Goal: Check status: Check status

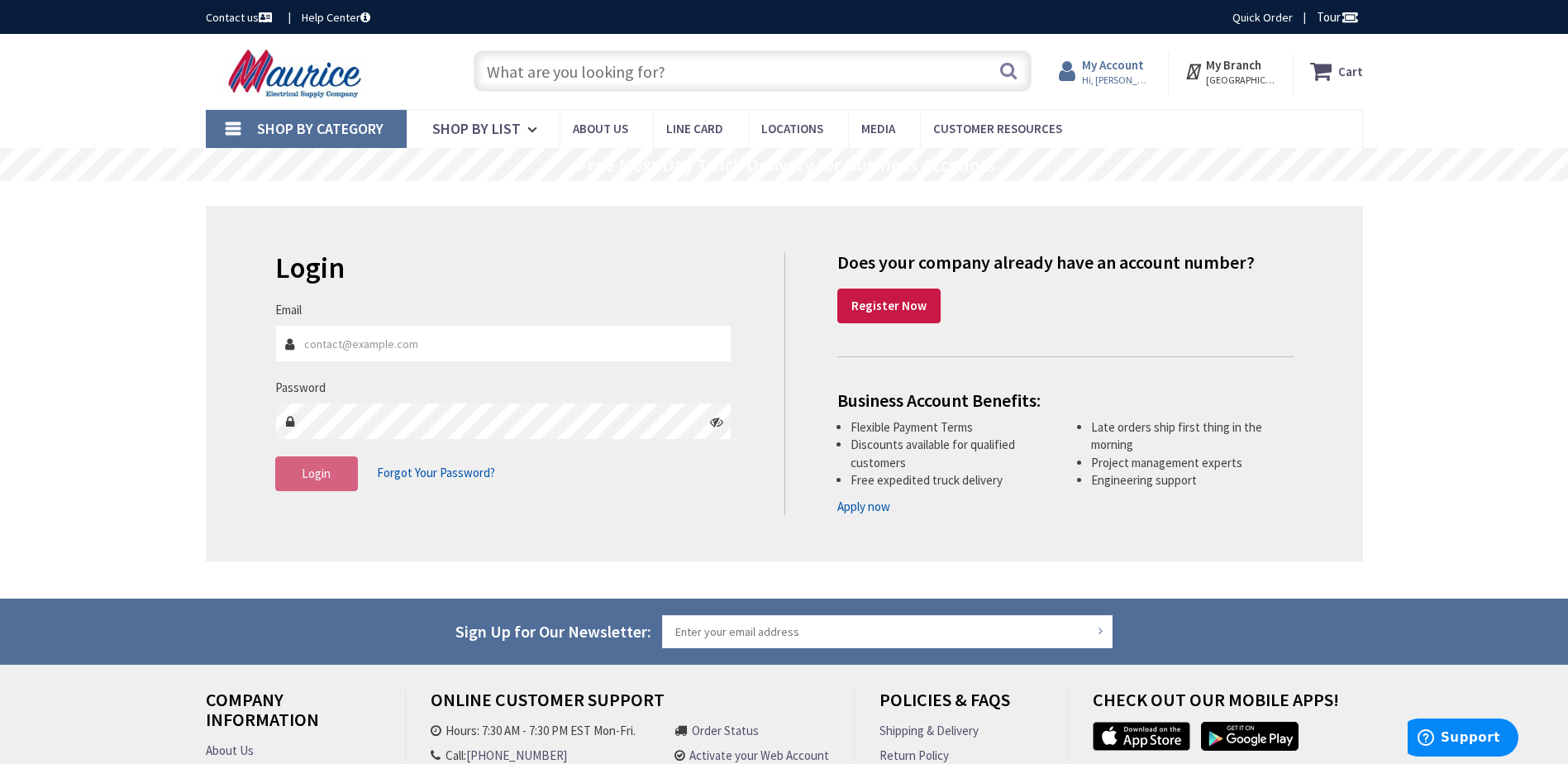
type input "[EMAIL_ADDRESS][DOMAIN_NAME]"
click at [1128, 72] on strong "My Account" at bounding box center [1113, 64] width 62 height 16
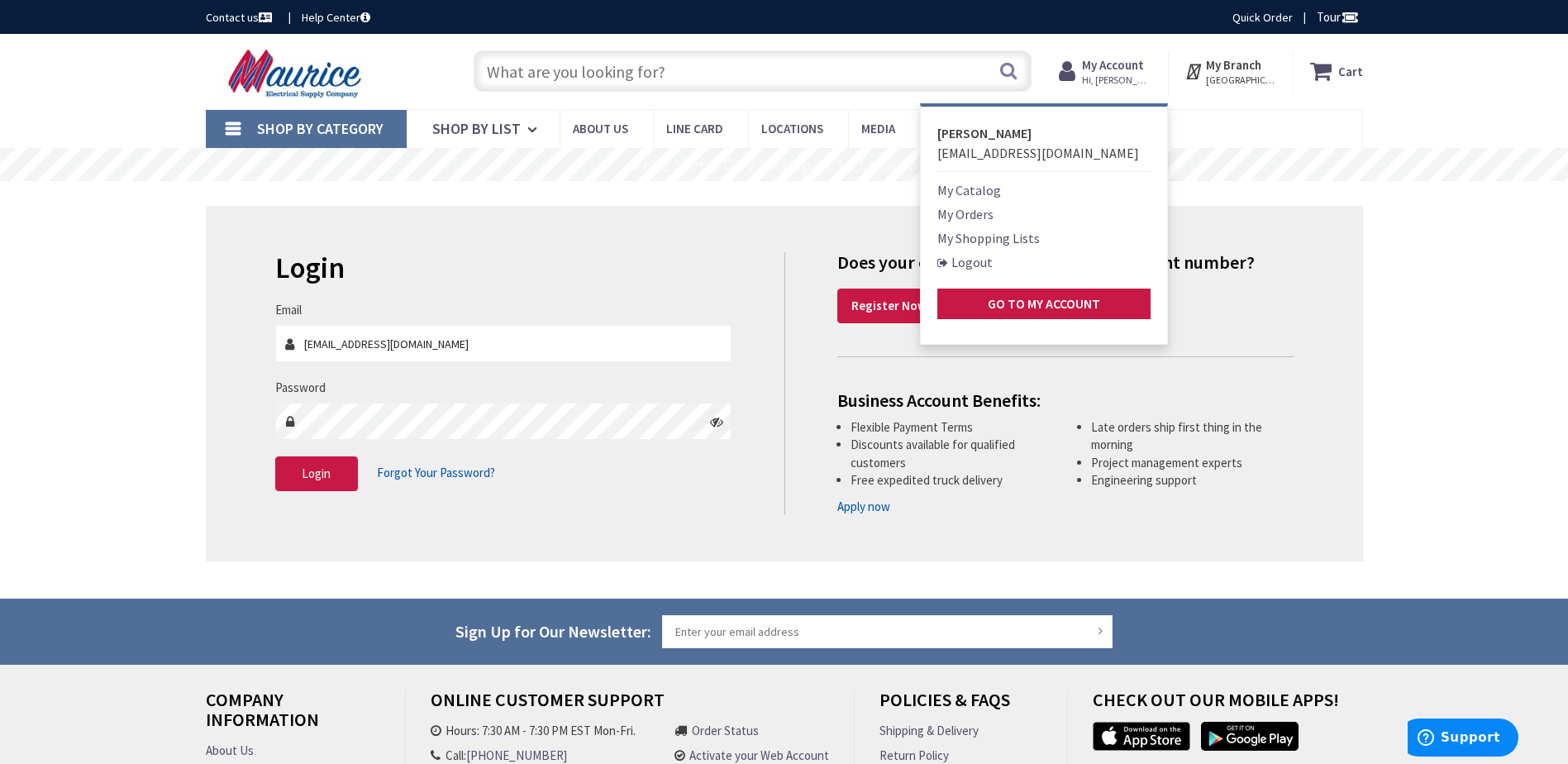
click at [980, 214] on link "My Orders" at bounding box center [965, 213] width 56 height 20
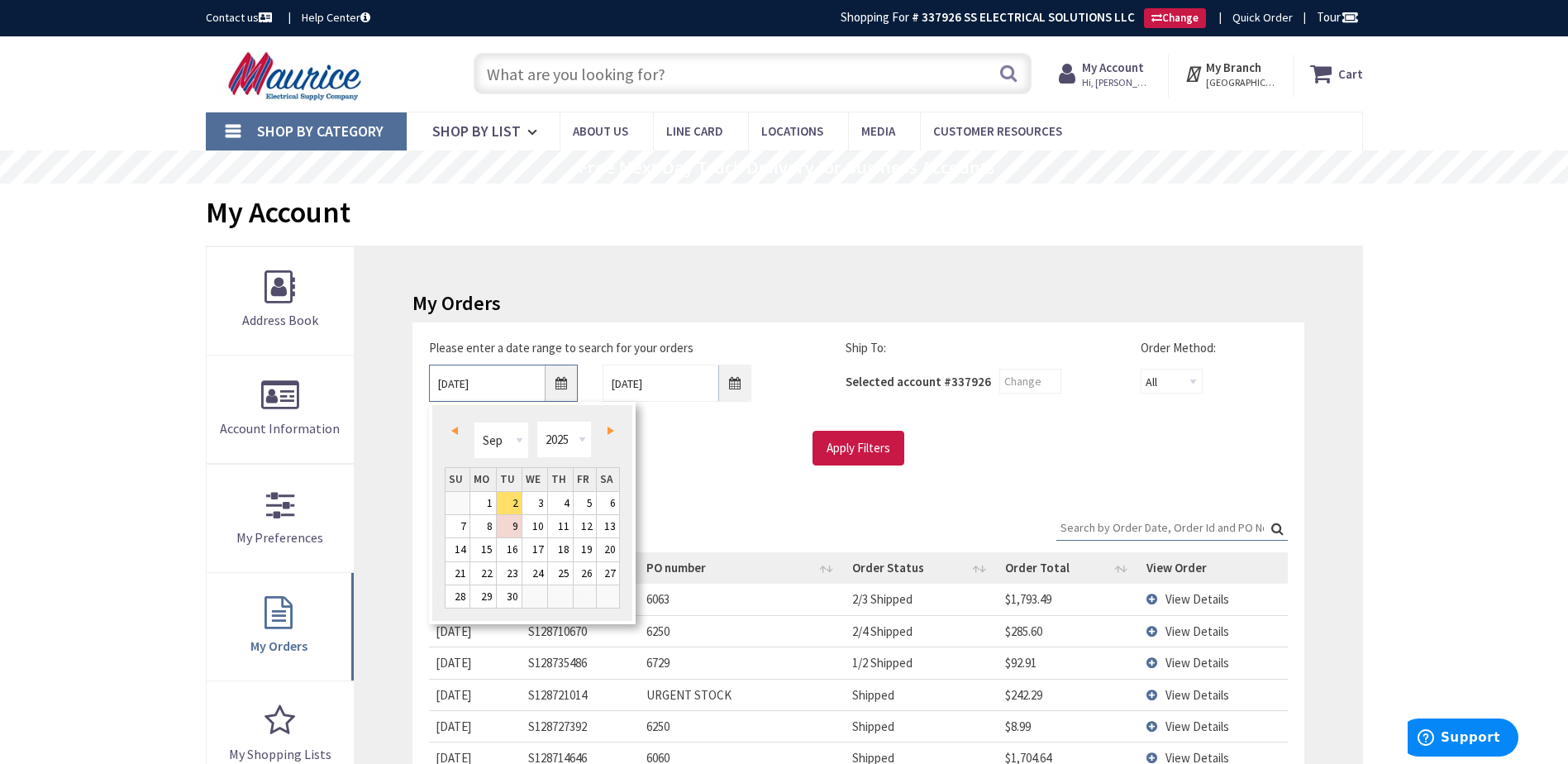
click at [559, 388] on input "[DATE]" at bounding box center [503, 383] width 149 height 37
click at [461, 433] on link "Prev" at bounding box center [458, 430] width 22 height 22
type input "[DATE]"
click at [580, 503] on link "1" at bounding box center [584, 503] width 22 height 22
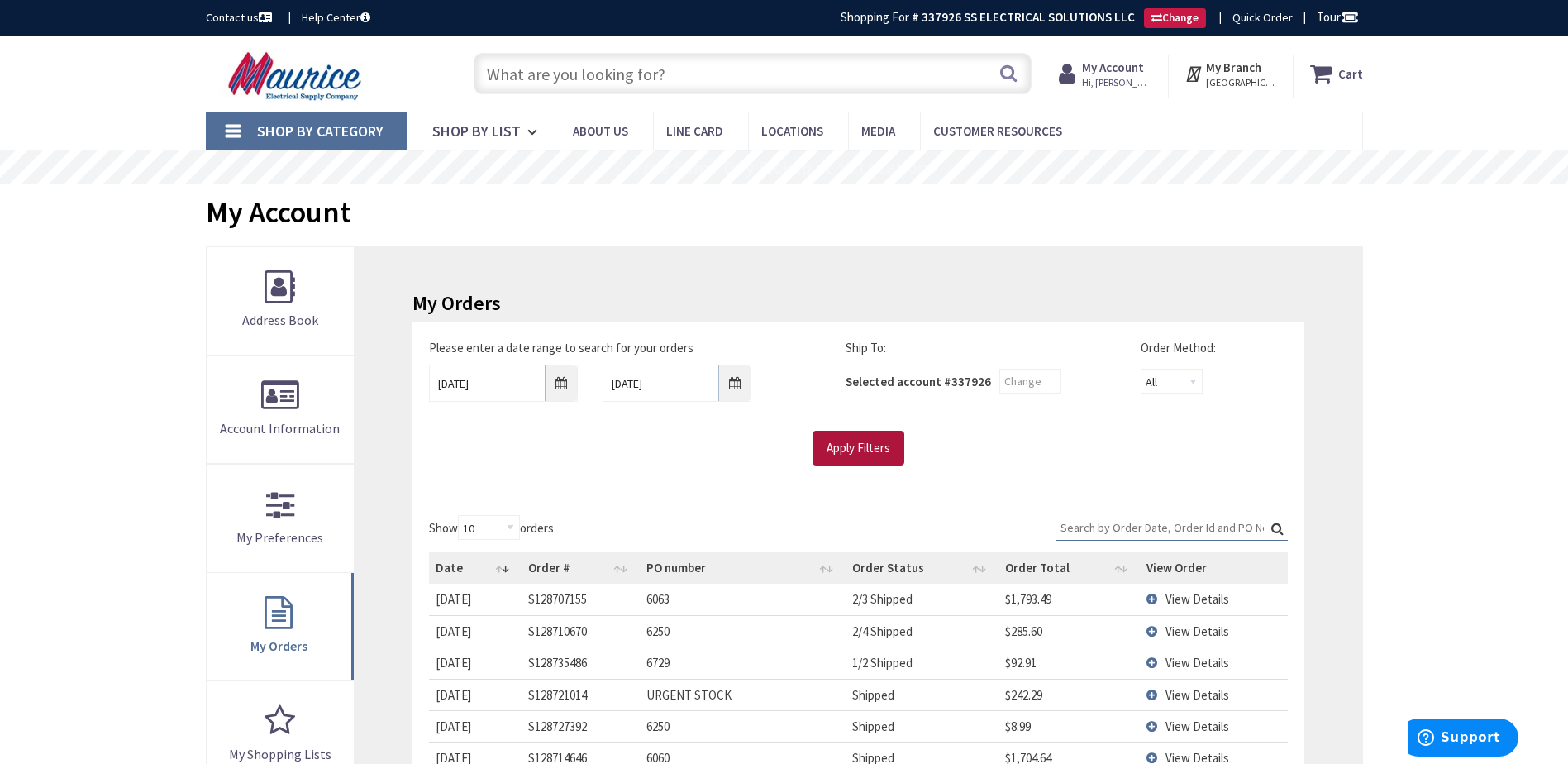
click at [859, 449] on input "Apply Filters" at bounding box center [858, 448] width 92 height 34
click at [1119, 522] on input "Search:" at bounding box center [1172, 527] width 232 height 25
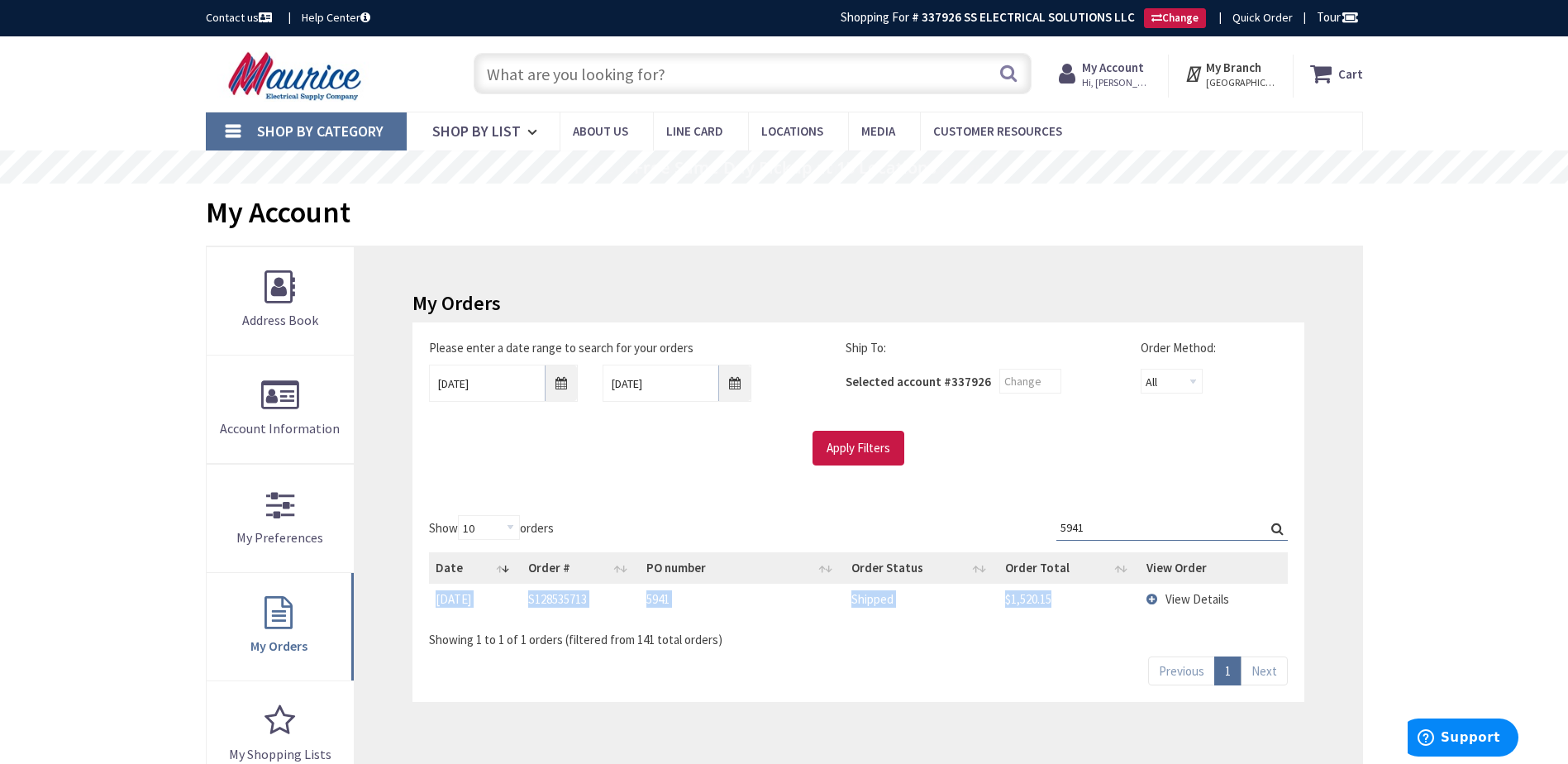
drag, startPoint x: 1057, startPoint y: 601, endPoint x: 435, endPoint y: 605, distance: 622.0
click at [435, 605] on tr "[DATE] [DATE] S128535713 5941 Shipped $1,520.15 View Details" at bounding box center [858, 598] width 858 height 31
copy tr "[DATE] [DATE] S128535713 5941 Shipped $1,520.15"
click at [1142, 529] on input "5941" at bounding box center [1172, 527] width 232 height 25
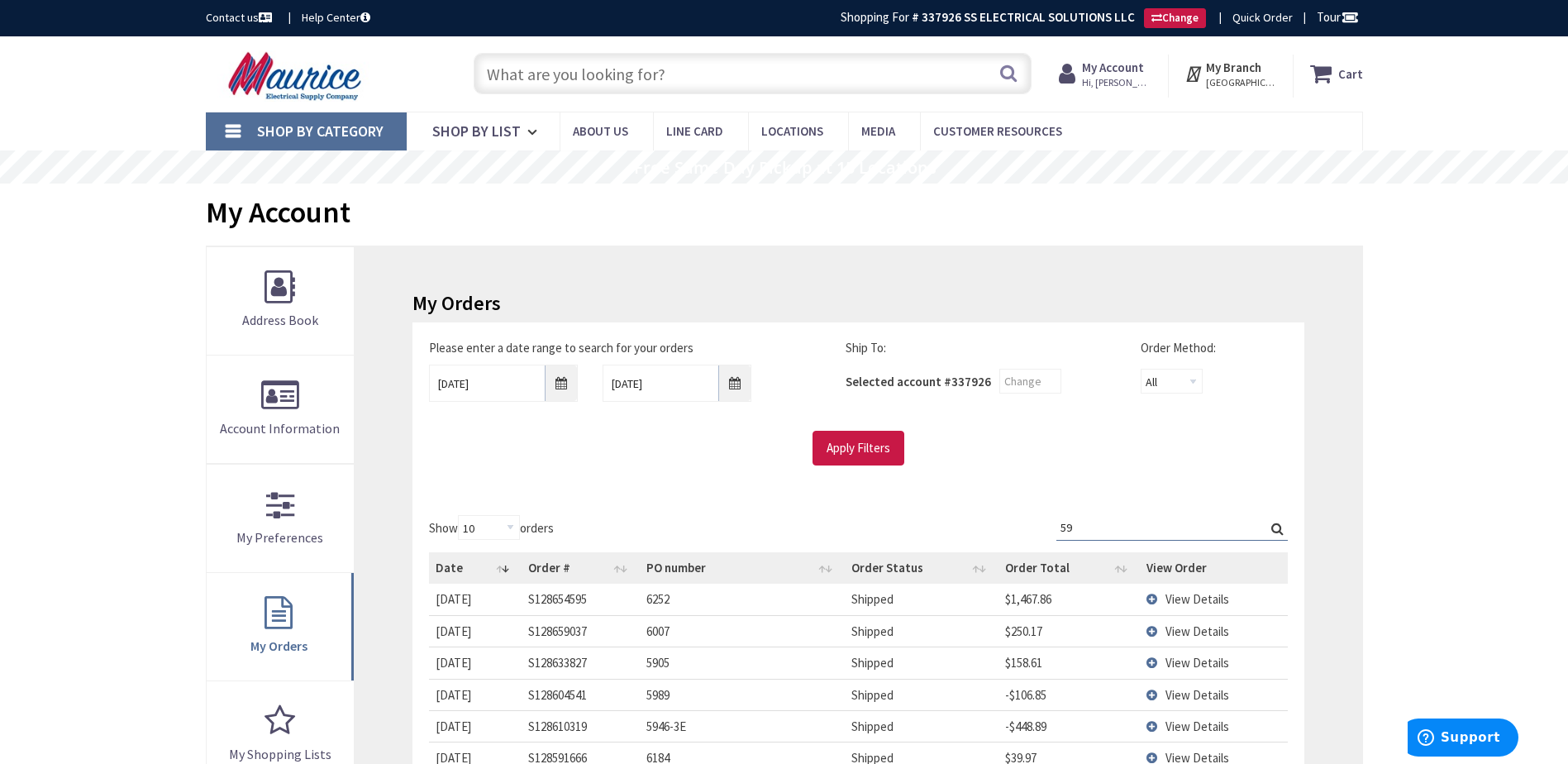
type input "5"
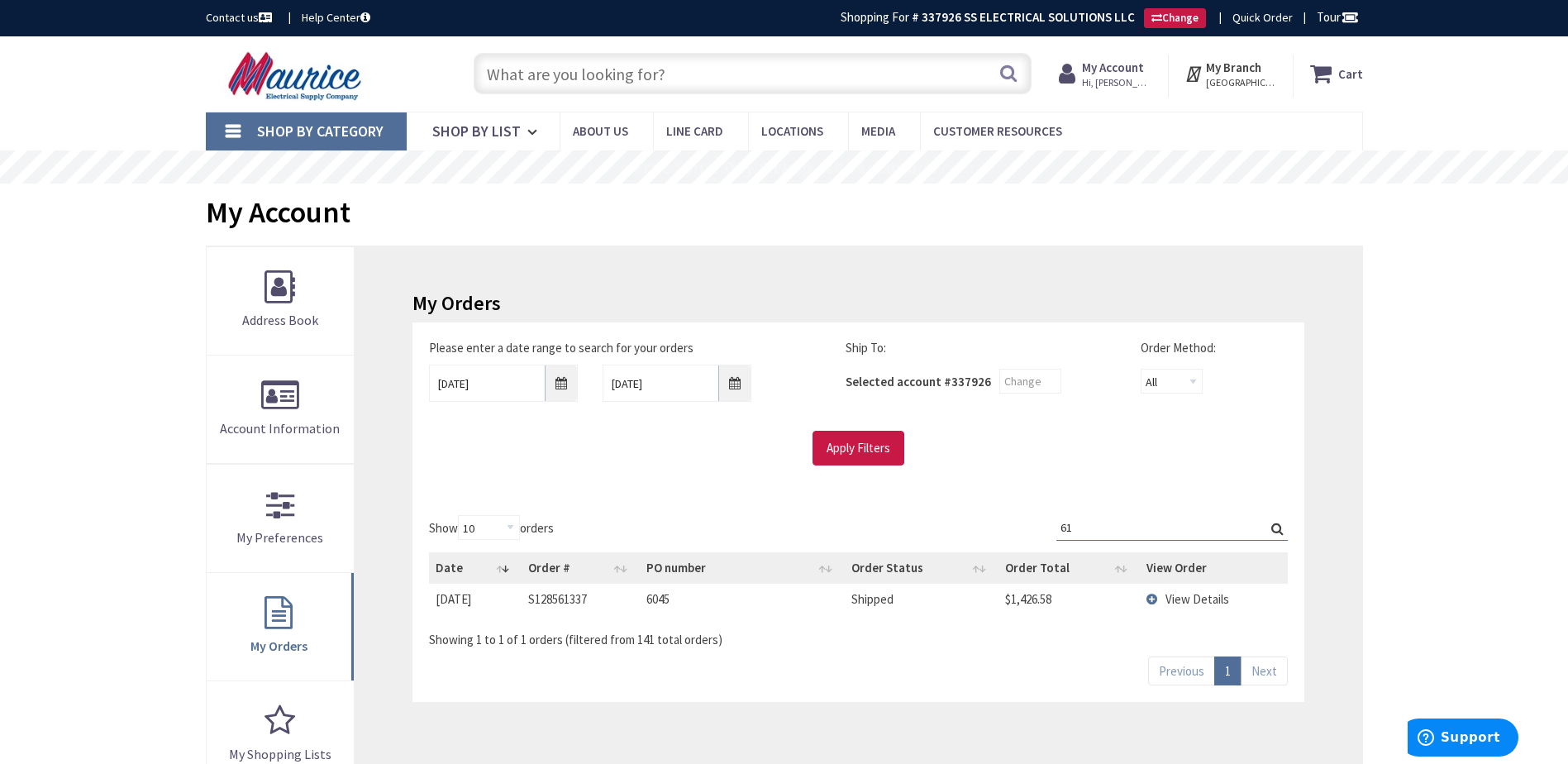
type input "6"
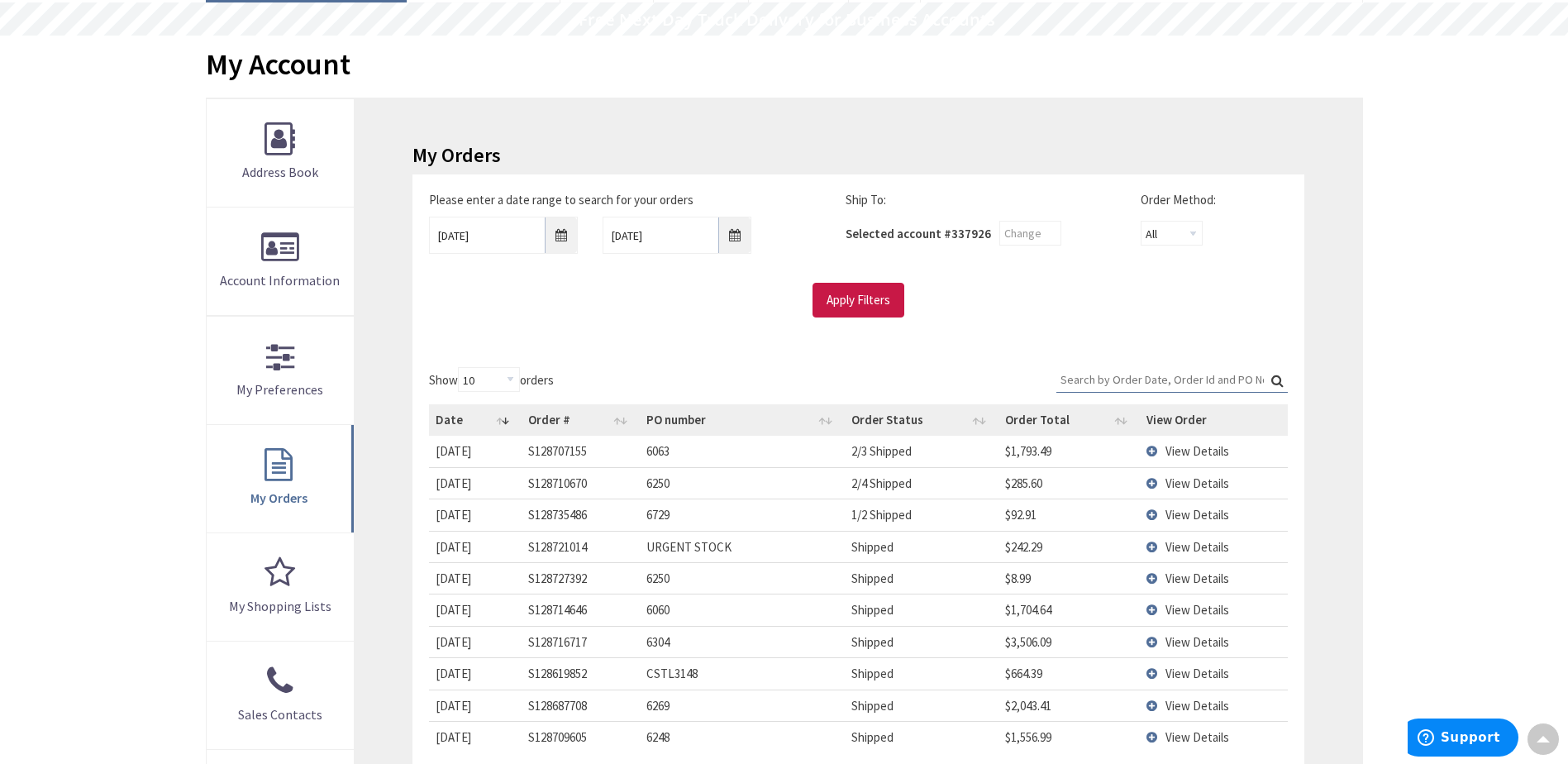
scroll to position [83, 0]
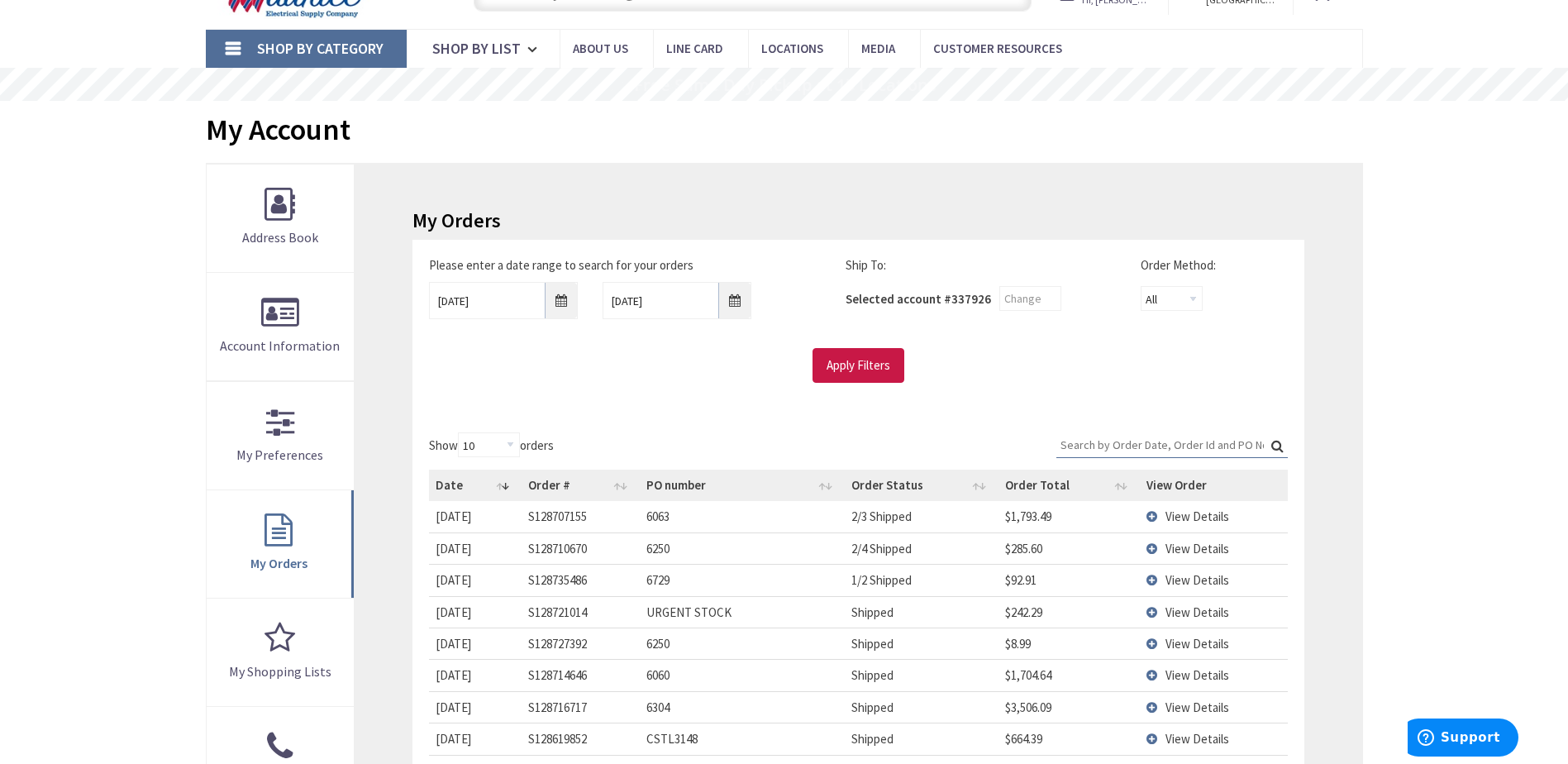
click at [1191, 514] on span "View Details" at bounding box center [1197, 516] width 63 height 16
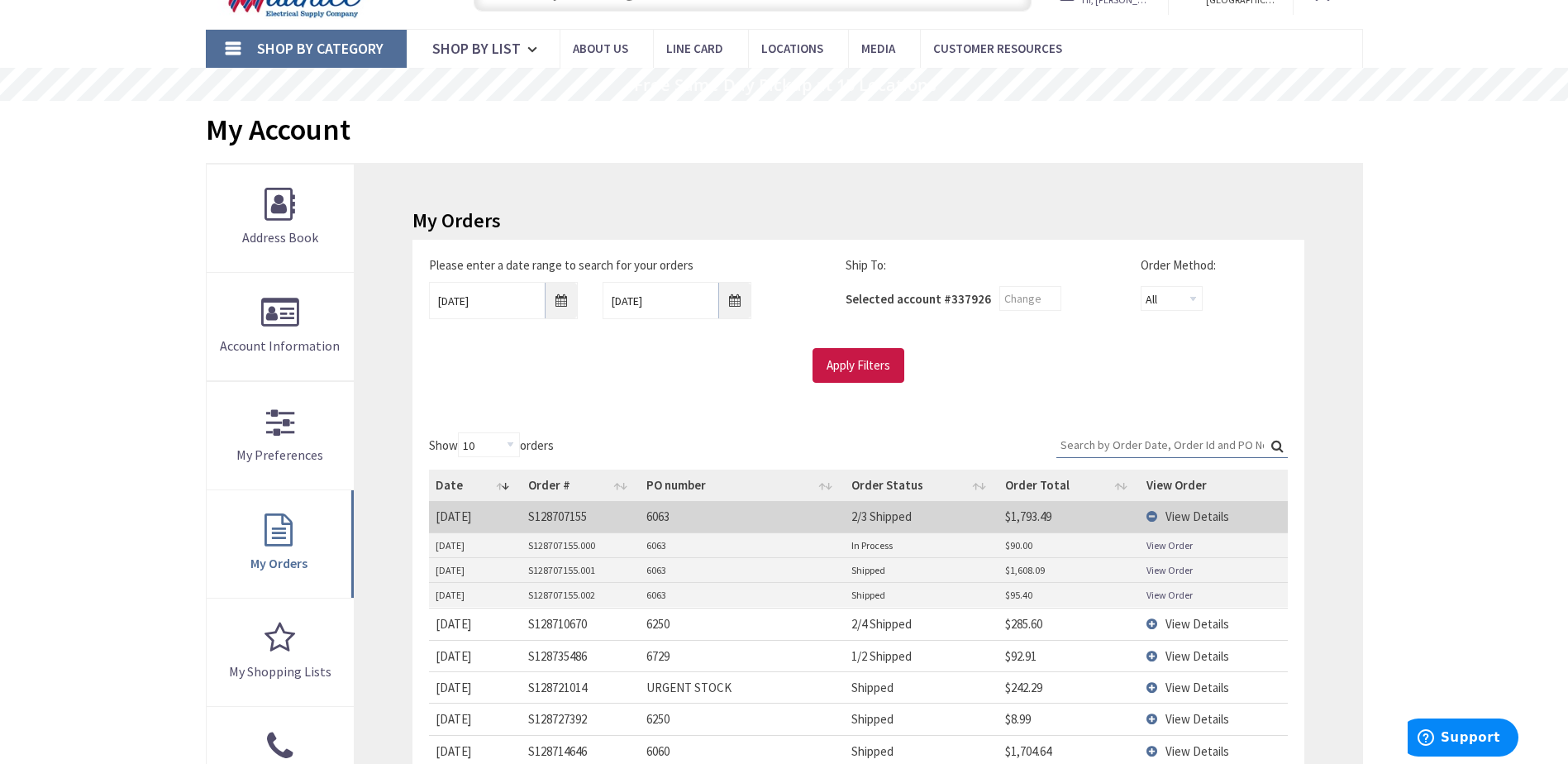
click at [1174, 573] on link "View Order" at bounding box center [1170, 570] width 47 height 14
click at [566, 307] on input "[DATE]" at bounding box center [503, 301] width 149 height 37
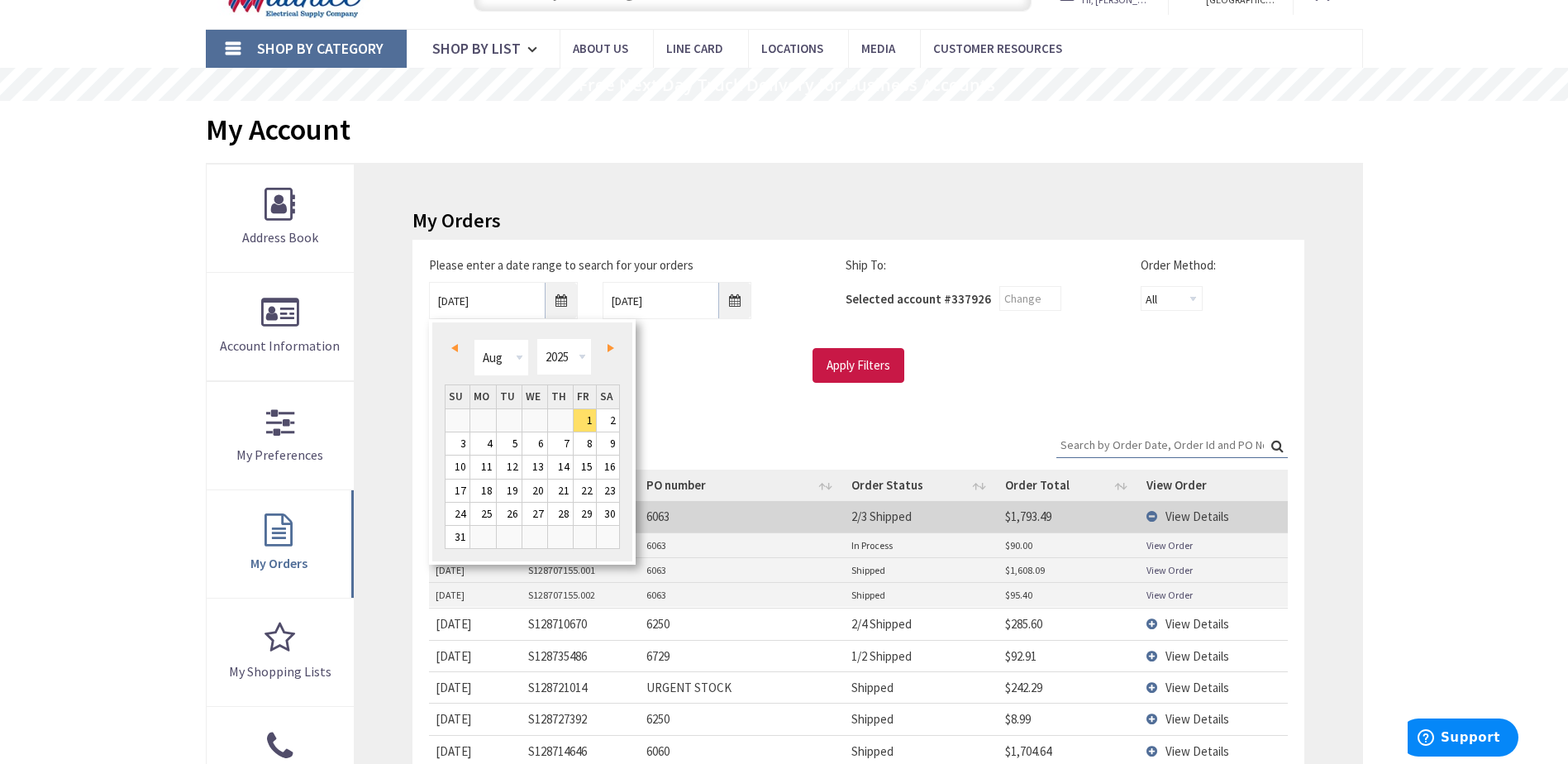
click at [454, 352] on link "Prev" at bounding box center [458, 347] width 22 height 22
click at [611, 354] on link "Next" at bounding box center [607, 347] width 22 height 22
click at [583, 471] on link "18" at bounding box center [584, 466] width 22 height 22
type input "[DATE]"
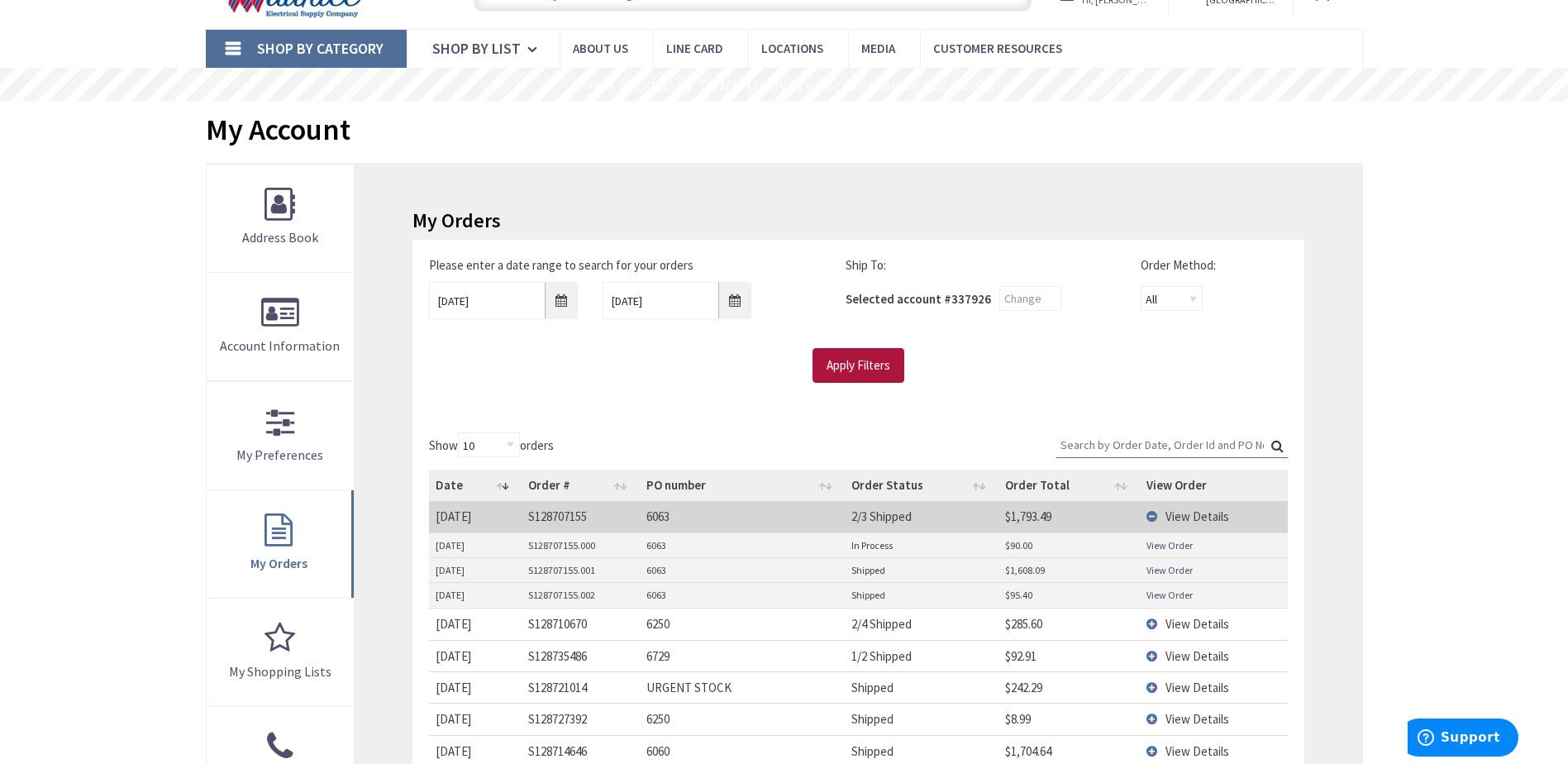
click at [856, 362] on input "Apply Filters" at bounding box center [858, 365] width 92 height 34
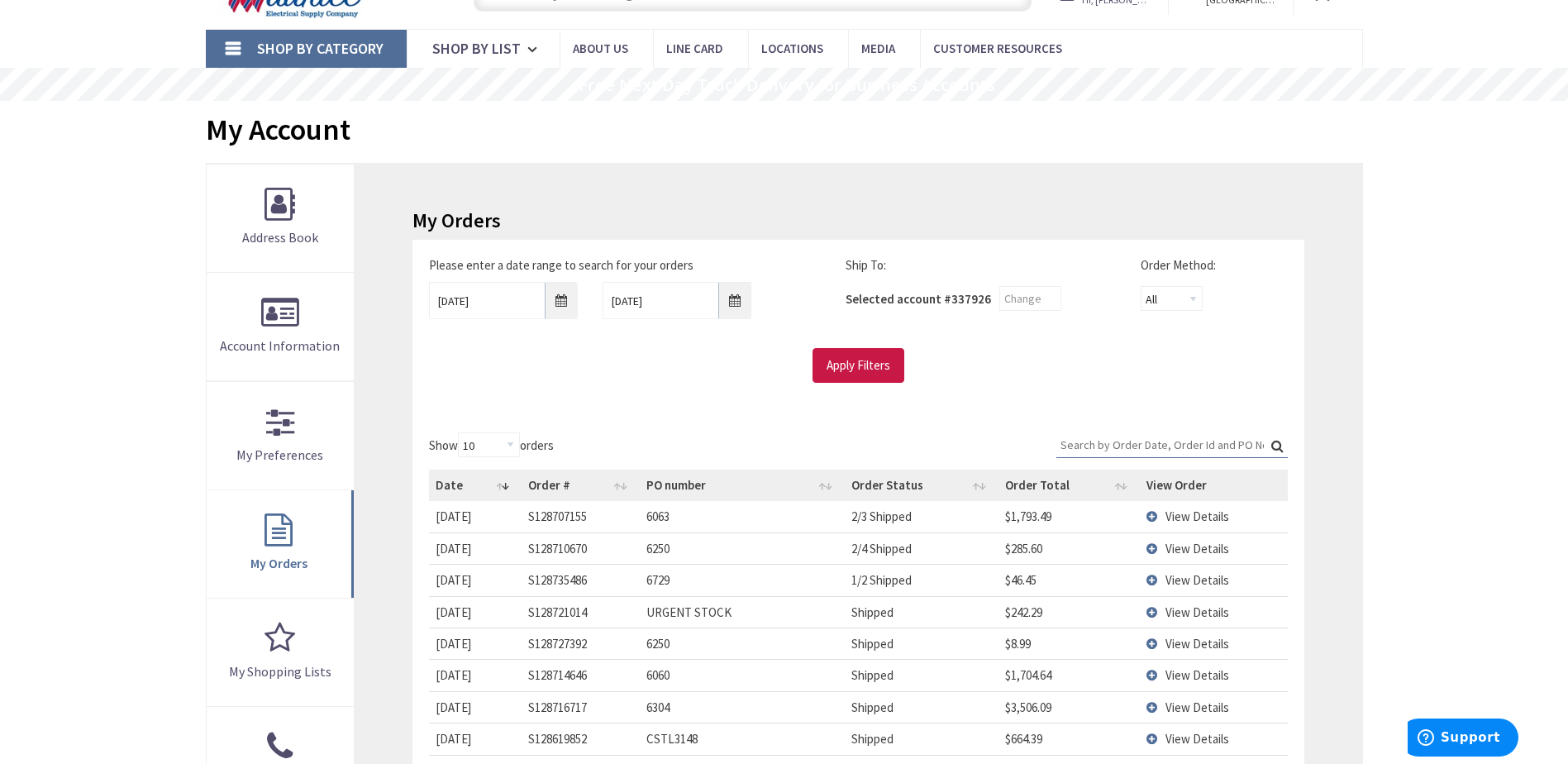
click at [1142, 443] on input "Search:" at bounding box center [1172, 445] width 232 height 25
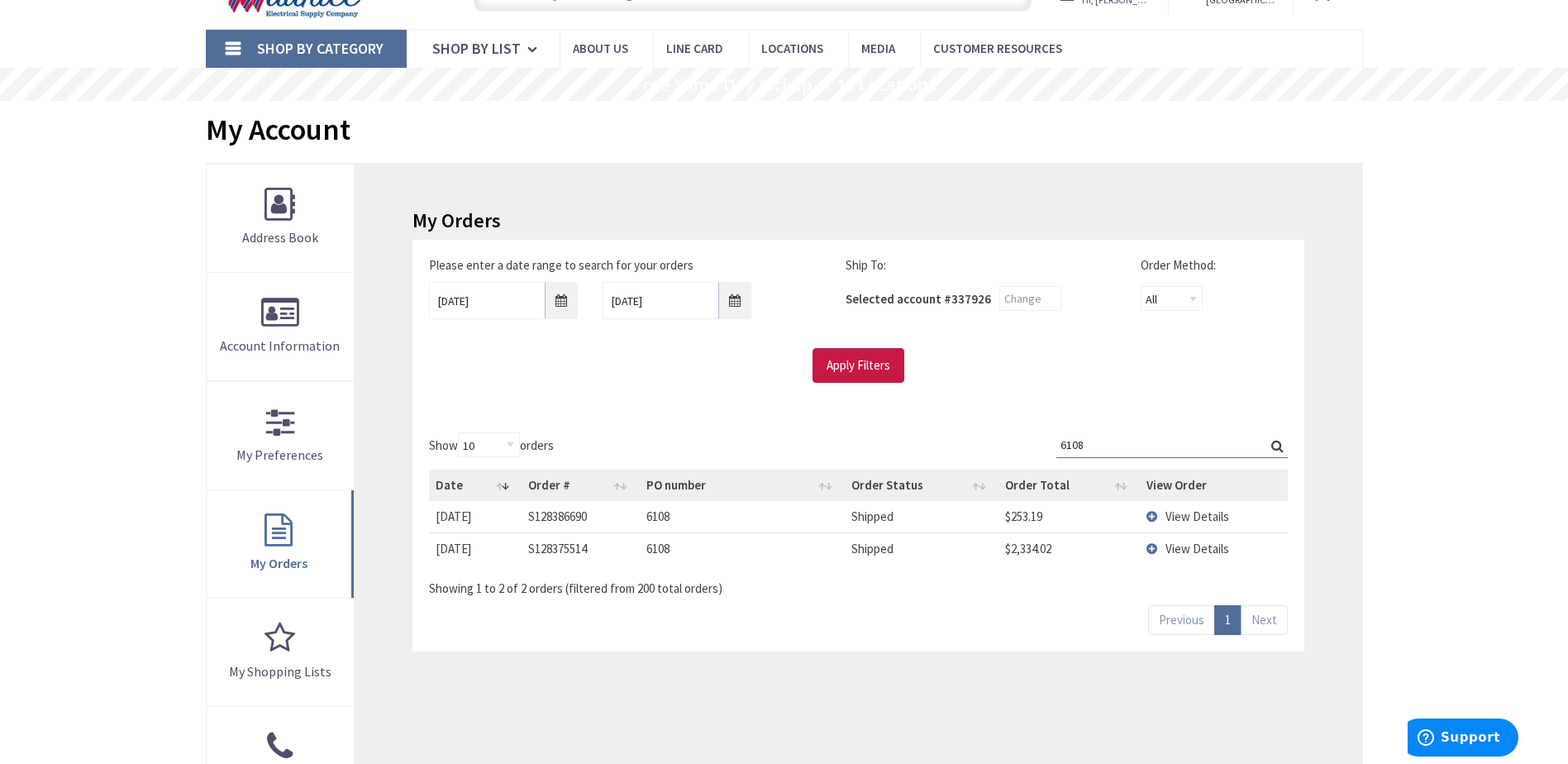
type input "6108"
drag, startPoint x: 435, startPoint y: 516, endPoint x: 1253, endPoint y: 544, distance: 818.5
click at [1253, 544] on tbody "[DATE] [DATE] S128386690 6108 Shipped $253.19 View Details [DATE] [DATE] S12837…" at bounding box center [858, 532] width 858 height 63
copy tbody "[DATE] [DATE] S128386690 6108 Shipped $253.19 View Details [DATE] [DATE] S12837…"
drag, startPoint x: 715, startPoint y: 439, endPoint x: 628, endPoint y: 390, distance: 99.8
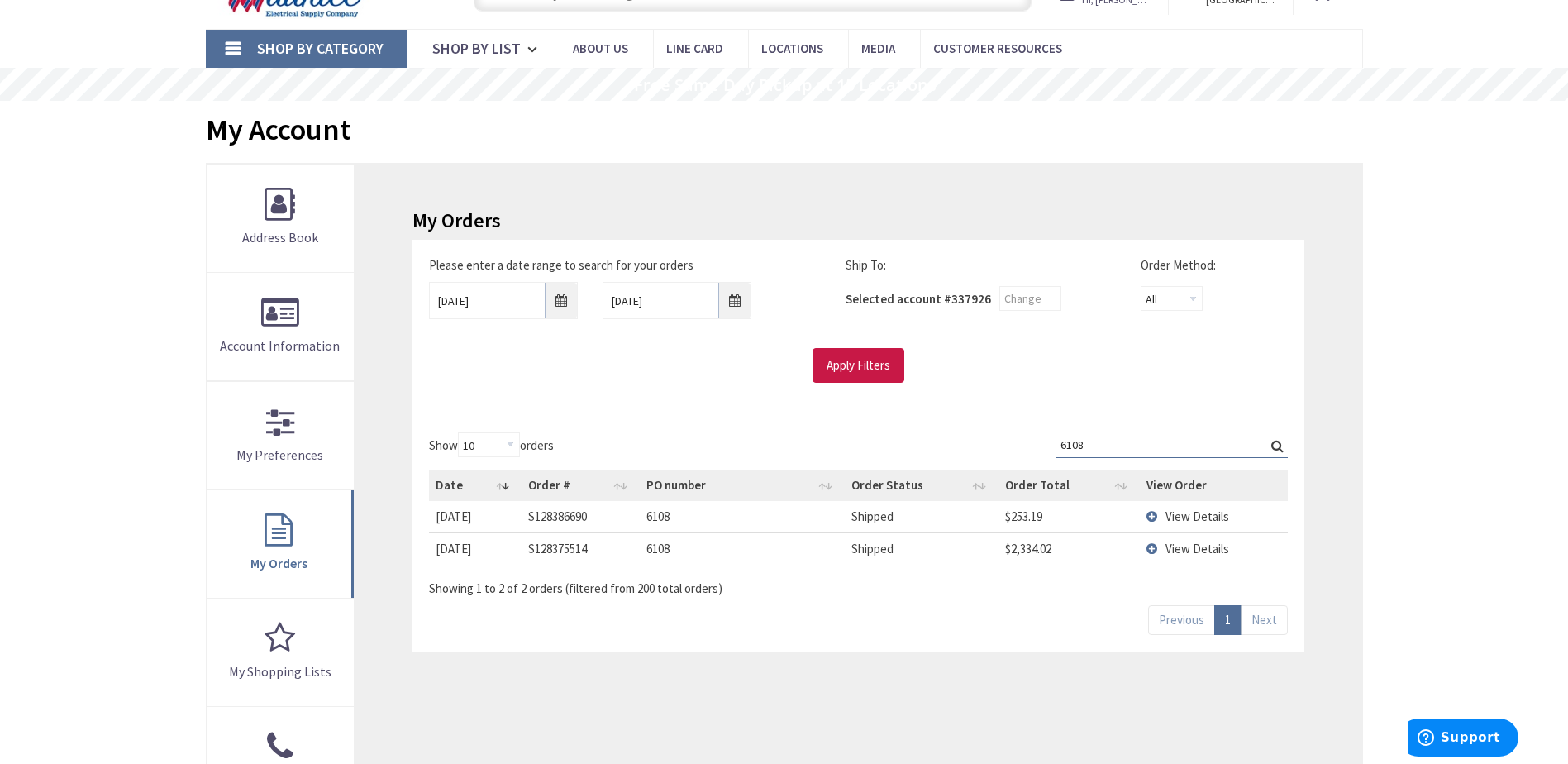
click at [710, 437] on div "Show 10 25 50 100 orders Search: 6108 Date Order # PO number Order Status Order…" at bounding box center [858, 515] width 858 height 165
